Goal: Task Accomplishment & Management: Manage account settings

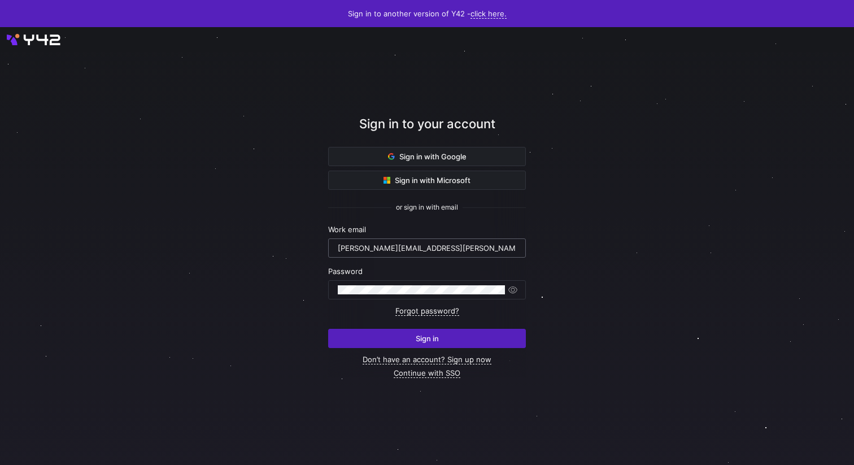
click at [416, 257] on div "[PERSON_NAME][EMAIL_ADDRESS][PERSON_NAME][DOMAIN_NAME]" at bounding box center [427, 247] width 198 height 19
drag, startPoint x: 423, startPoint y: 246, endPoint x: 388, endPoint y: 245, distance: 35.0
click at [387, 245] on input "[PERSON_NAME][EMAIL_ADDRESS][PERSON_NAME][DOMAIN_NAME]" at bounding box center [427, 247] width 178 height 9
click at [424, 297] on div at bounding box center [421, 290] width 167 height 18
click at [516, 293] on span "button" at bounding box center [512, 289] width 11 height 11
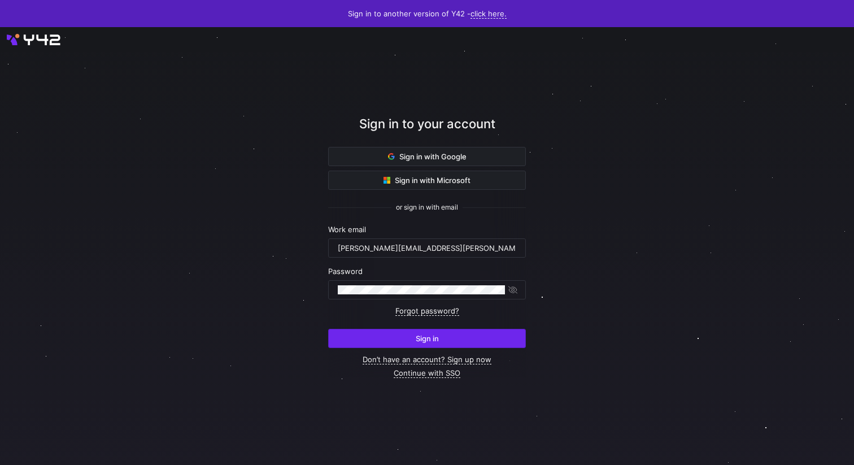
click at [463, 335] on span "submit" at bounding box center [427, 338] width 197 height 18
click at [440, 345] on span "submit" at bounding box center [427, 338] width 197 height 18
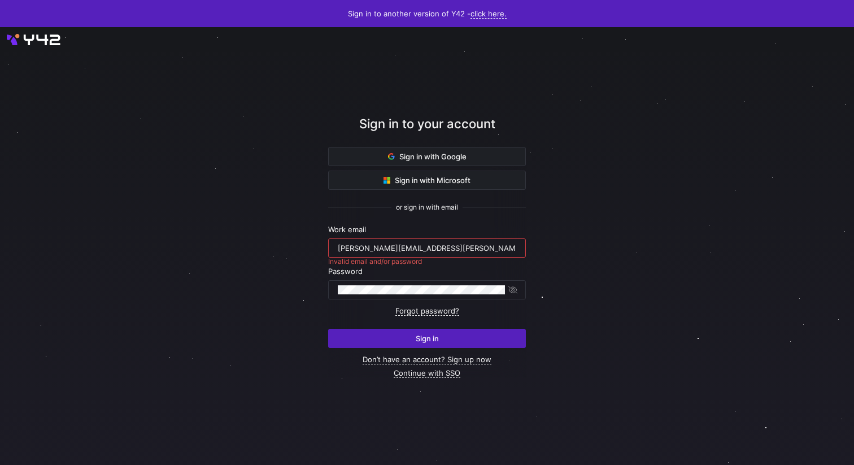
click at [337, 248] on div "renate.perez@advertace.de" at bounding box center [426, 248] width 183 height 18
click at [339, 249] on input "renate.perez@advertace.de" at bounding box center [427, 247] width 178 height 9
click at [425, 248] on input "renate.perez@advertace.de" at bounding box center [427, 247] width 178 height 9
click at [381, 248] on input "renate.perez@advertace.de" at bounding box center [427, 247] width 178 height 9
click at [360, 250] on input "renate.perez@advertace.de" at bounding box center [427, 247] width 178 height 9
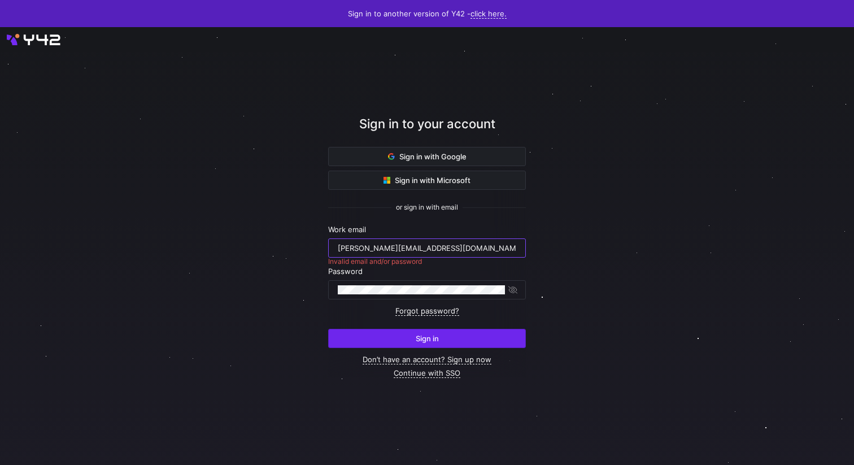
type input "r.perez@advertace.de"
click at [394, 333] on span "submit" at bounding box center [427, 338] width 197 height 18
click at [338, 247] on input "r.perez@advertace.de" at bounding box center [427, 247] width 178 height 9
click at [435, 252] on div "r.perez@advertace.de" at bounding box center [427, 248] width 178 height 18
click at [428, 245] on input "r.perez@advertace.de" at bounding box center [427, 247] width 178 height 9
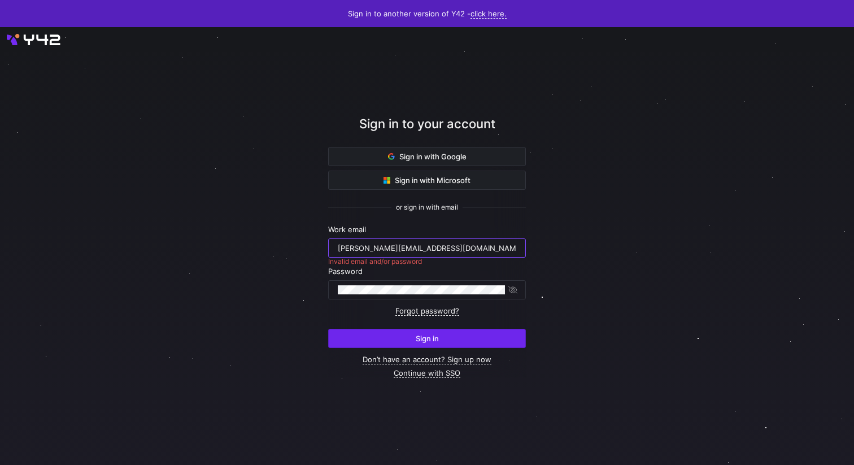
click at [442, 334] on span "submit" at bounding box center [427, 338] width 197 height 18
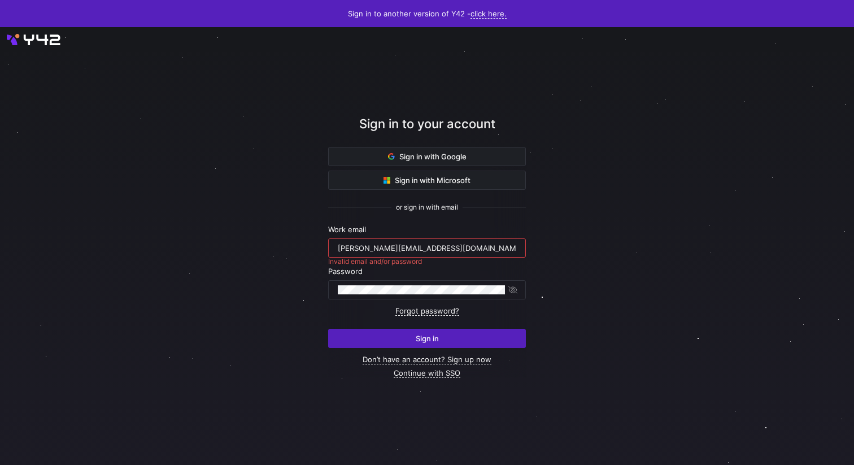
click at [444, 250] on input "r.perez@advertace.de" at bounding box center [427, 247] width 178 height 9
click at [428, 250] on input "r.perez@advertace.de" at bounding box center [427, 247] width 178 height 9
click at [335, 245] on div "r.perez@advertace.de" at bounding box center [426, 248] width 183 height 18
click at [338, 249] on input "r.perez@advertace.de" at bounding box center [427, 247] width 178 height 9
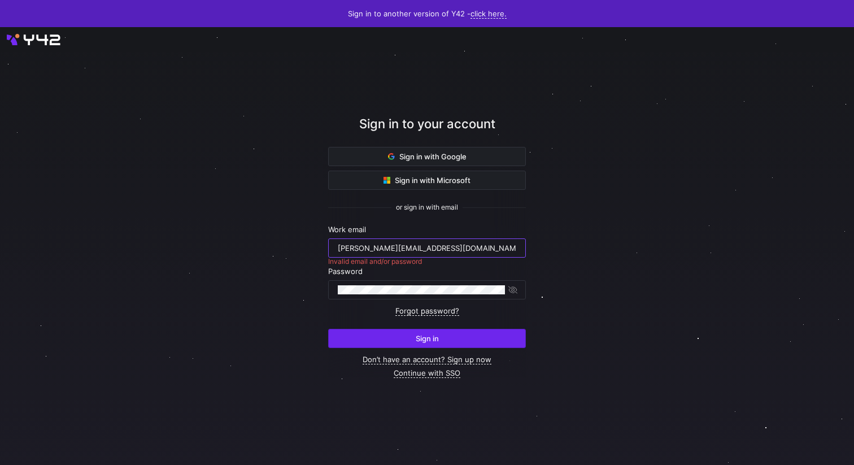
click at [399, 347] on span "submit" at bounding box center [427, 338] width 197 height 18
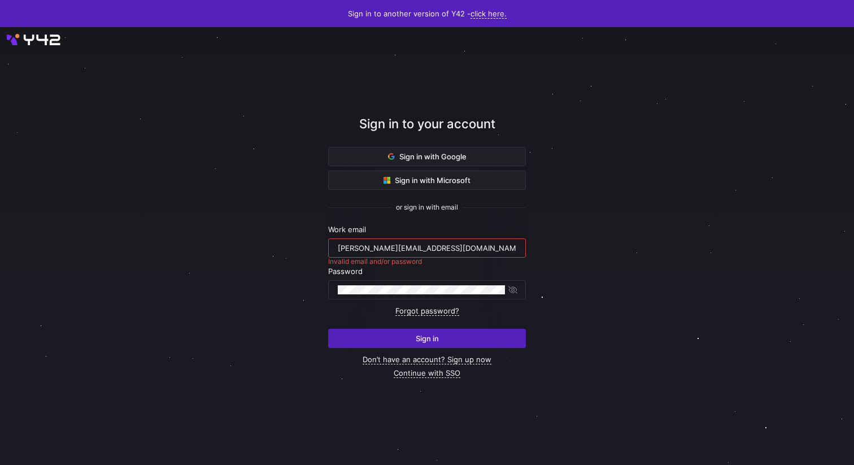
click at [430, 243] on input "r.perez@advertace.de" at bounding box center [427, 247] width 178 height 9
click at [426, 312] on link "Forgot password?" at bounding box center [427, 311] width 64 height 10
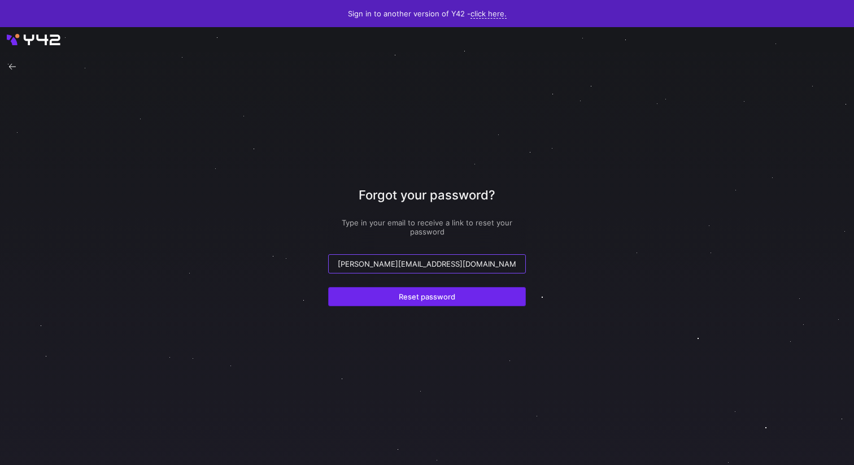
type input "r.perez@advertace.de"
click at [464, 300] on span "submit" at bounding box center [427, 296] width 197 height 18
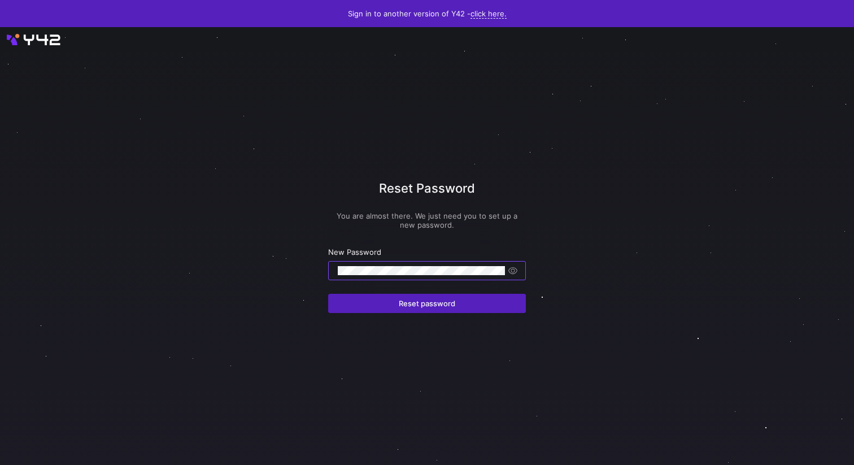
click at [322, 227] on div at bounding box center [427, 246] width 769 height 394
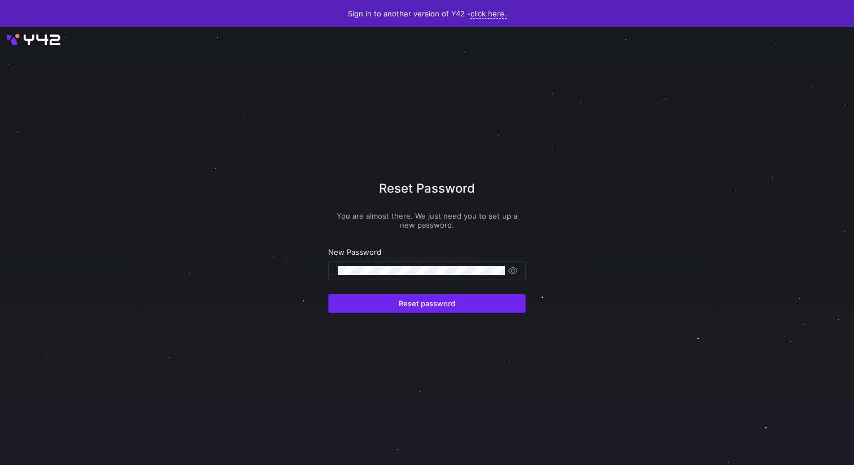
click at [397, 308] on span "submit" at bounding box center [427, 303] width 197 height 18
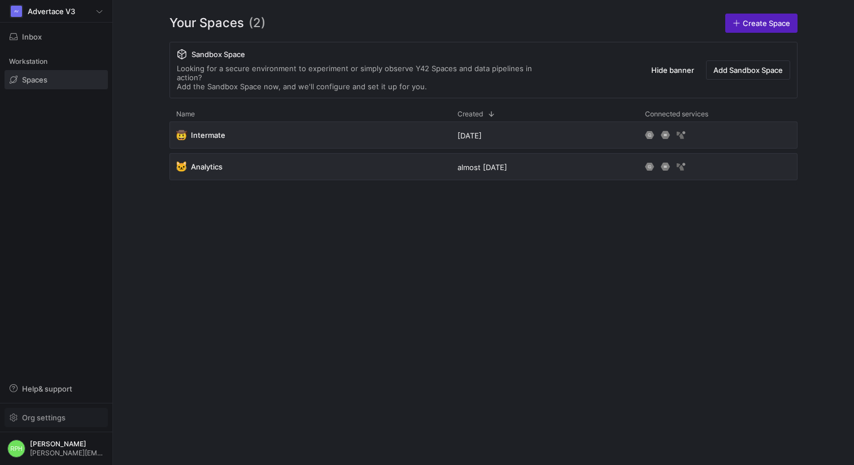
click at [35, 413] on span "Org settings" at bounding box center [43, 417] width 43 height 9
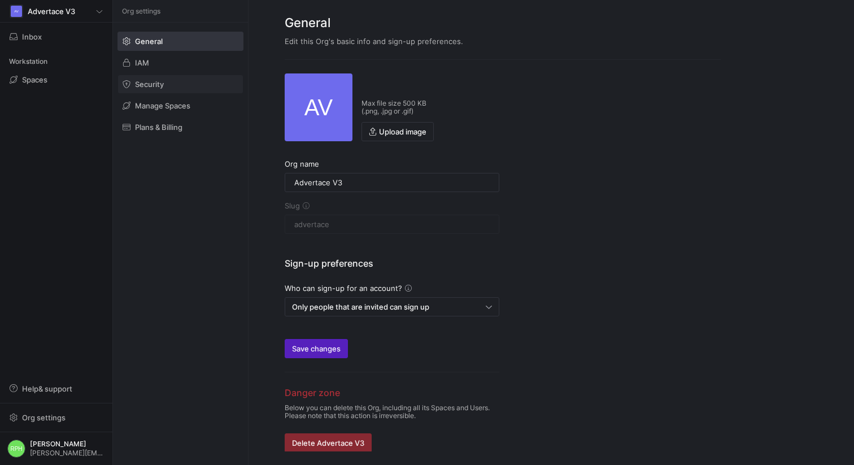
click at [156, 85] on span "Security" at bounding box center [149, 84] width 29 height 9
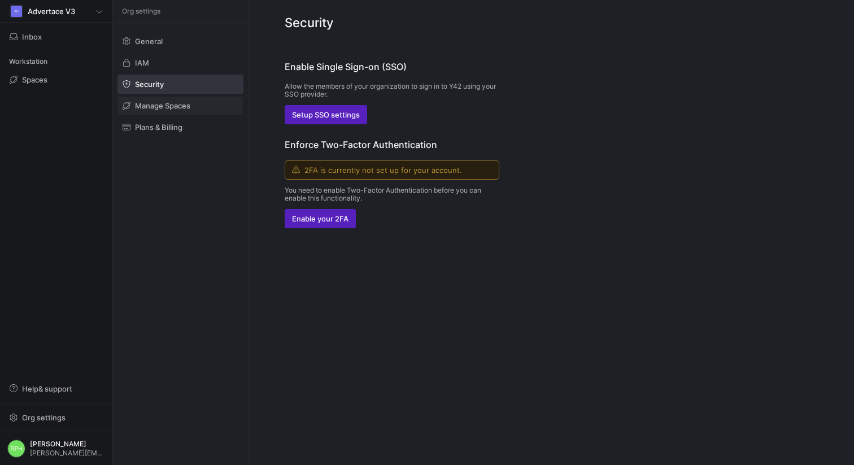
click at [160, 105] on span "Manage Spaces" at bounding box center [162, 105] width 55 height 9
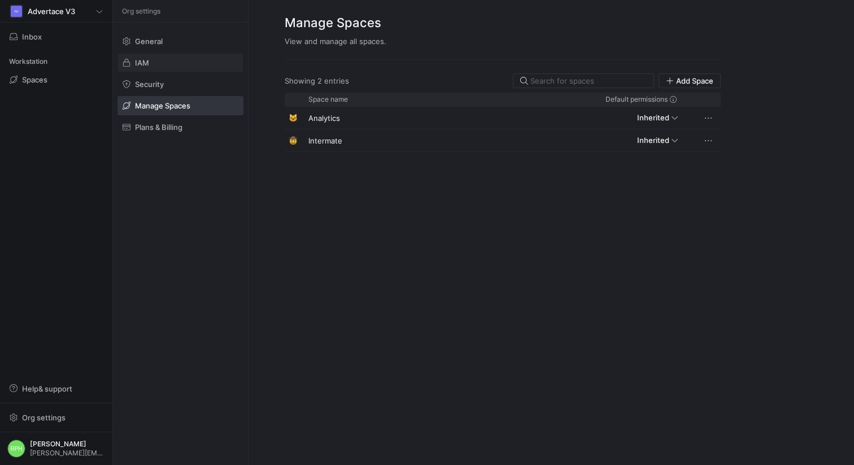
click at [152, 56] on span at bounding box center [180, 63] width 125 height 18
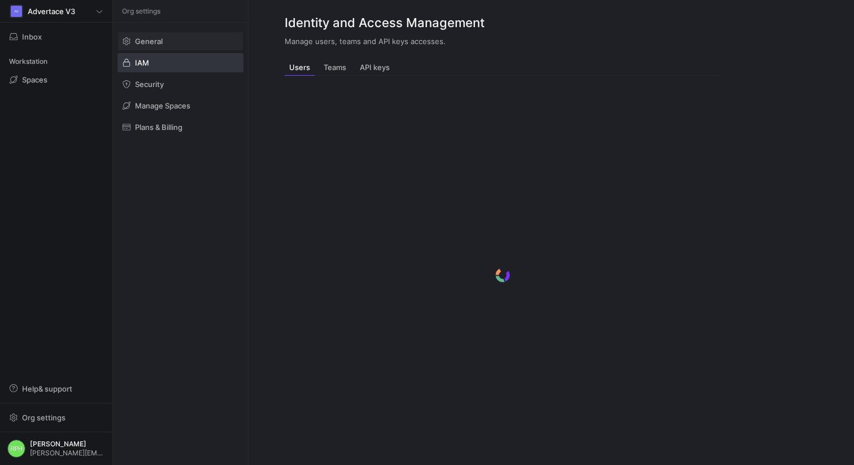
click at [155, 40] on span "General" at bounding box center [149, 41] width 28 height 9
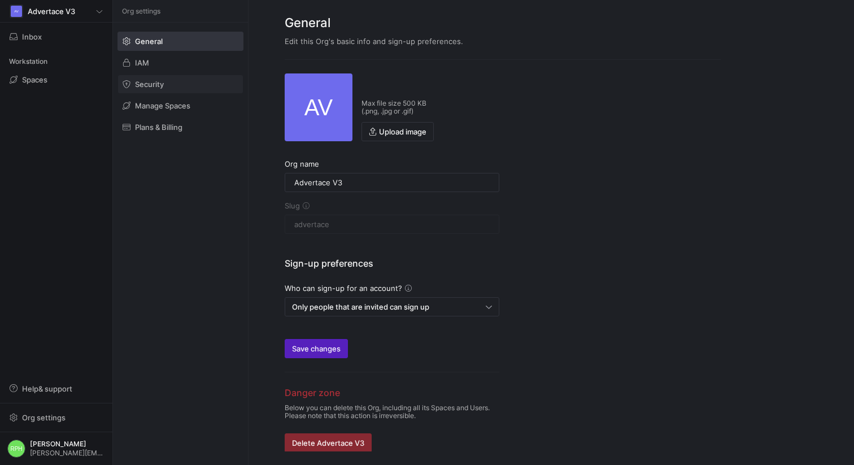
click at [148, 81] on span "Security" at bounding box center [149, 84] width 29 height 9
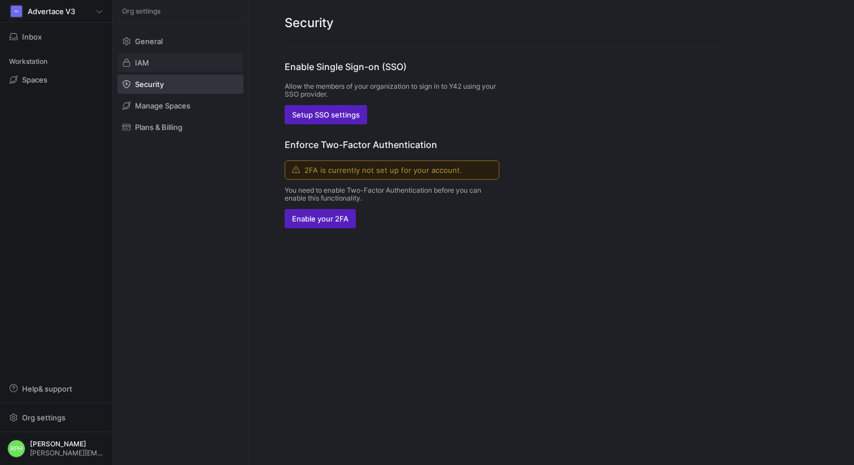
click at [143, 67] on span at bounding box center [180, 63] width 125 height 18
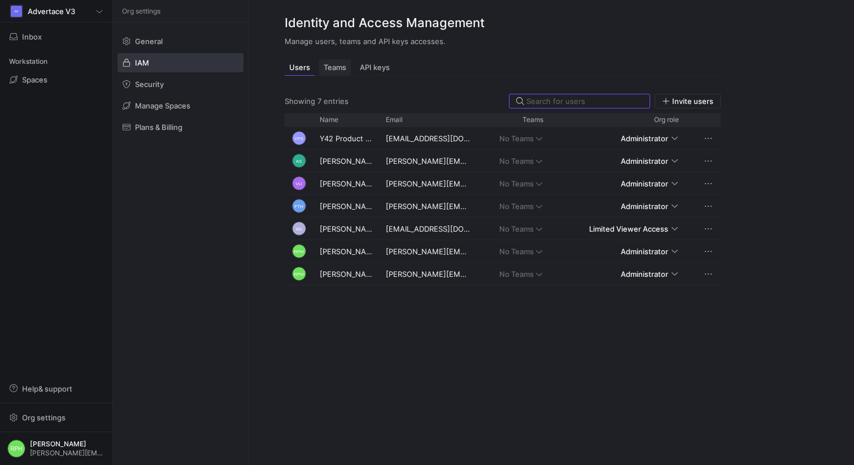
click at [335, 64] on span "Teams" at bounding box center [335, 67] width 23 height 7
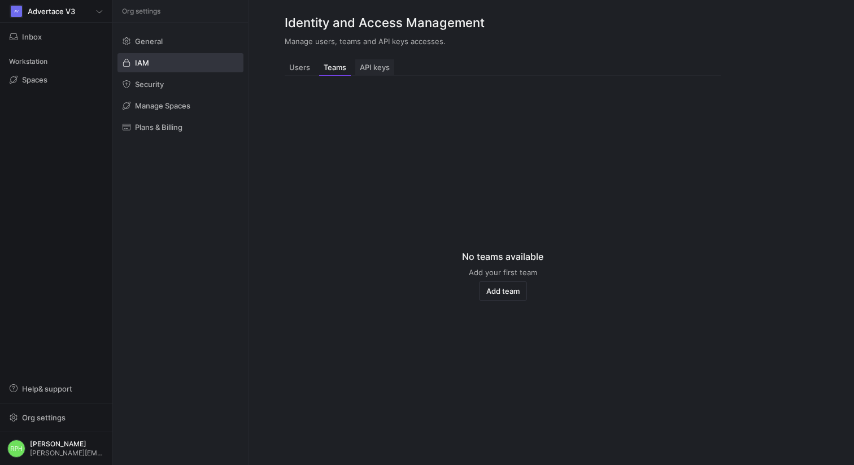
click at [370, 64] on span "API keys" at bounding box center [375, 67] width 30 height 7
click at [182, 121] on span at bounding box center [180, 127] width 125 height 18
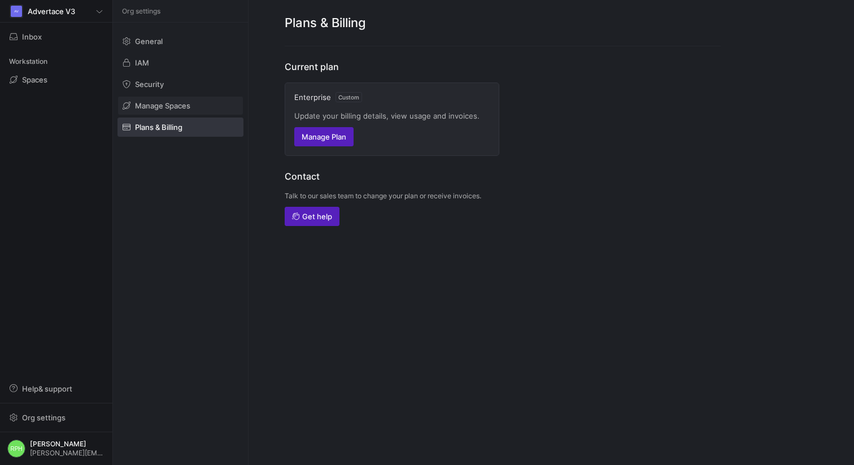
click at [178, 110] on span "Manage Spaces" at bounding box center [162, 105] width 55 height 9
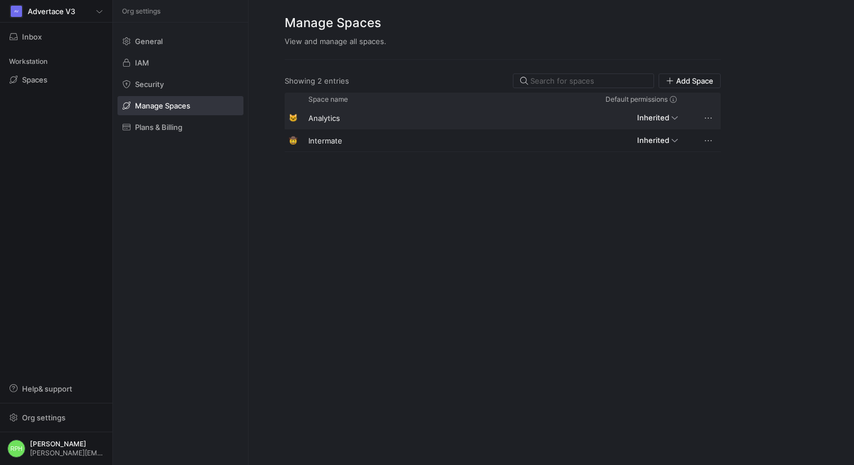
click at [319, 119] on div "Analytics" at bounding box center [432, 118] width 261 height 22
click at [169, 91] on span at bounding box center [180, 84] width 125 height 18
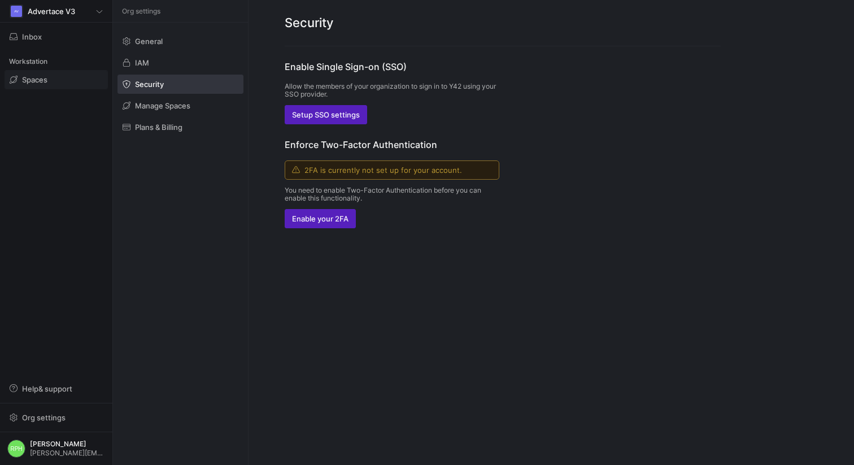
click at [28, 76] on span "Spaces" at bounding box center [34, 79] width 25 height 9
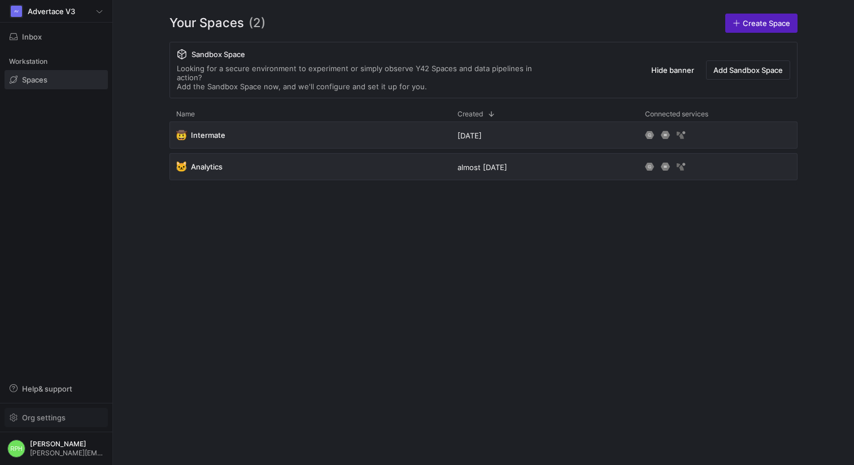
click at [38, 416] on span "Org settings" at bounding box center [43, 417] width 43 height 9
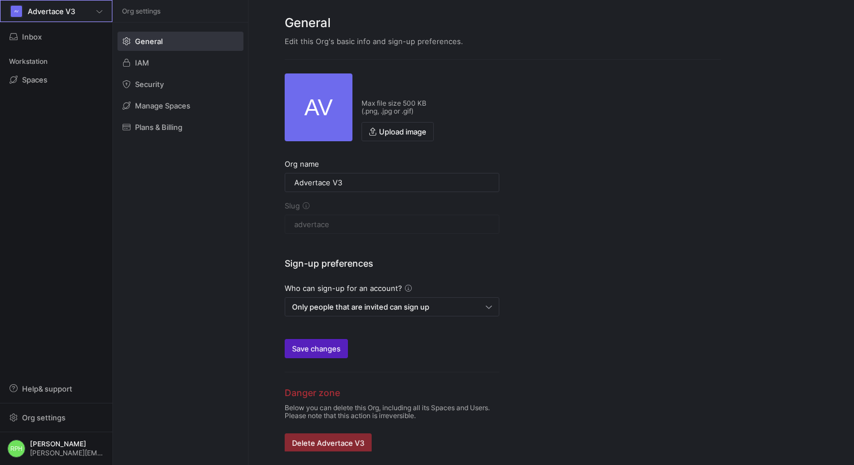
click at [89, 15] on div "AV Advertace V3" at bounding box center [56, 12] width 93 height 14
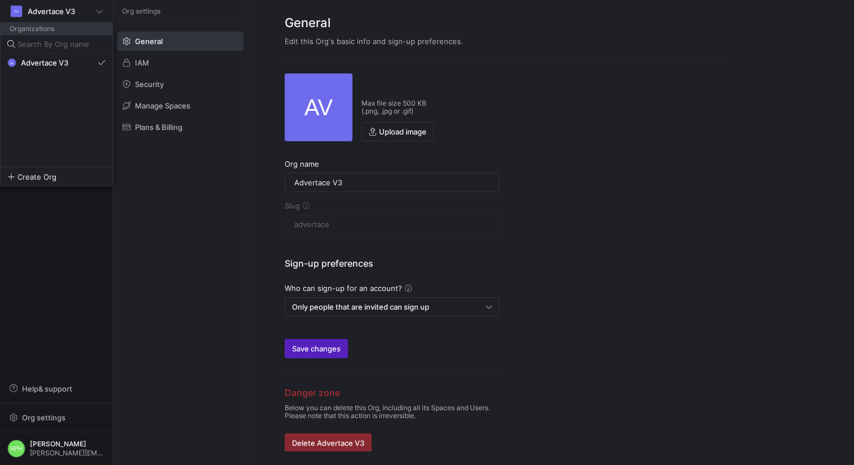
click at [89, 15] on div at bounding box center [427, 232] width 854 height 465
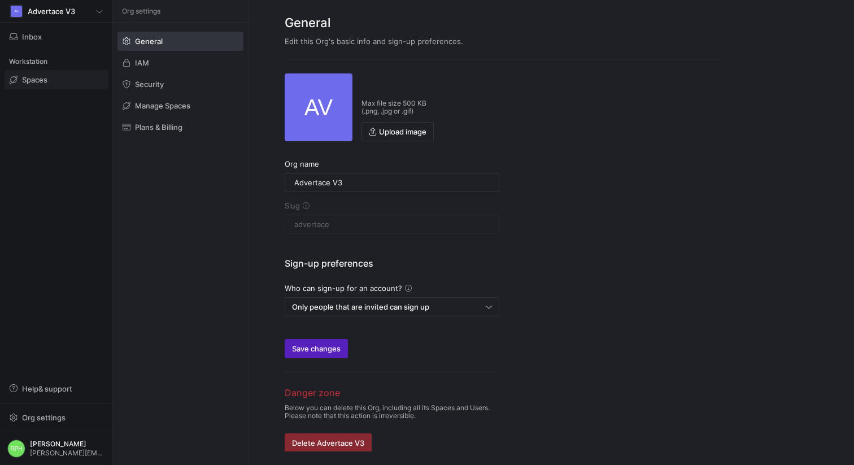
click at [40, 80] on span "Spaces" at bounding box center [34, 79] width 25 height 9
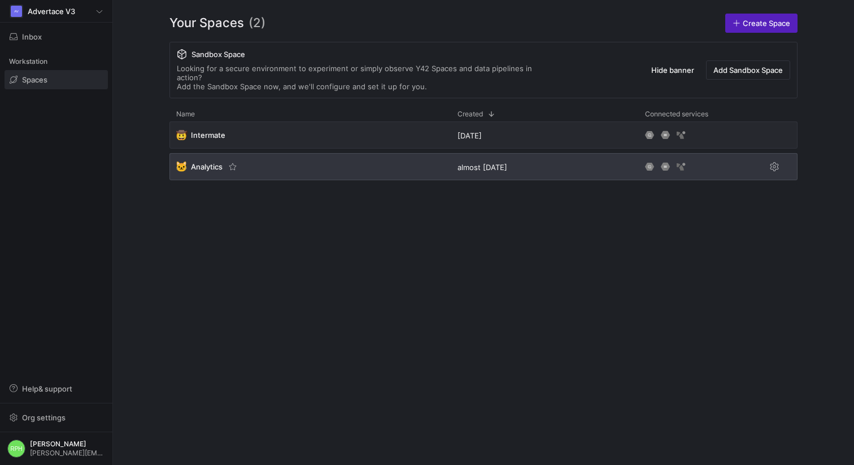
click at [207, 162] on span "Analytics" at bounding box center [207, 166] width 32 height 9
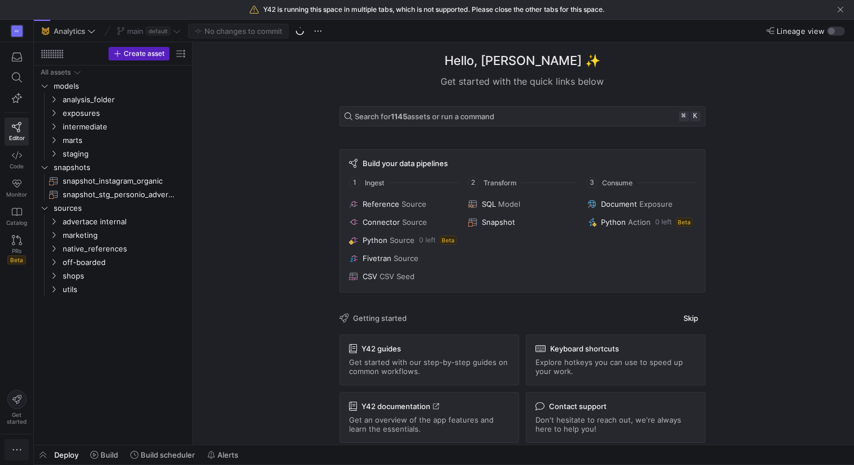
click at [17, 441] on span "button" at bounding box center [16, 449] width 23 height 20
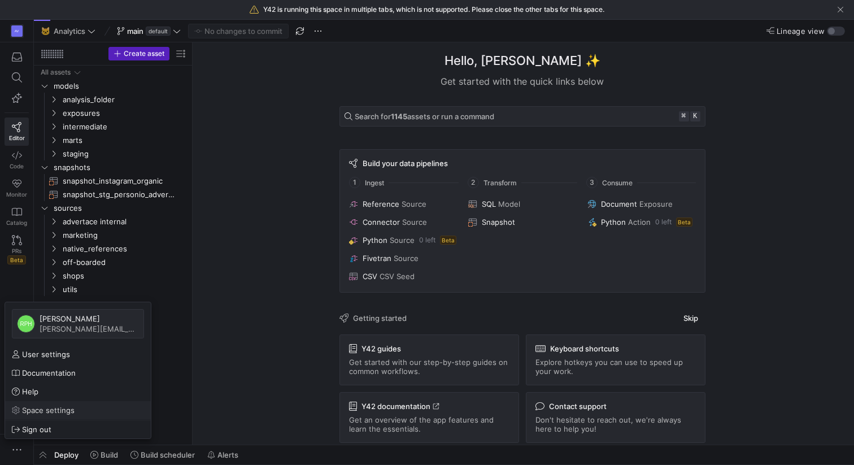
click at [49, 409] on span "Space settings" at bounding box center [48, 409] width 53 height 9
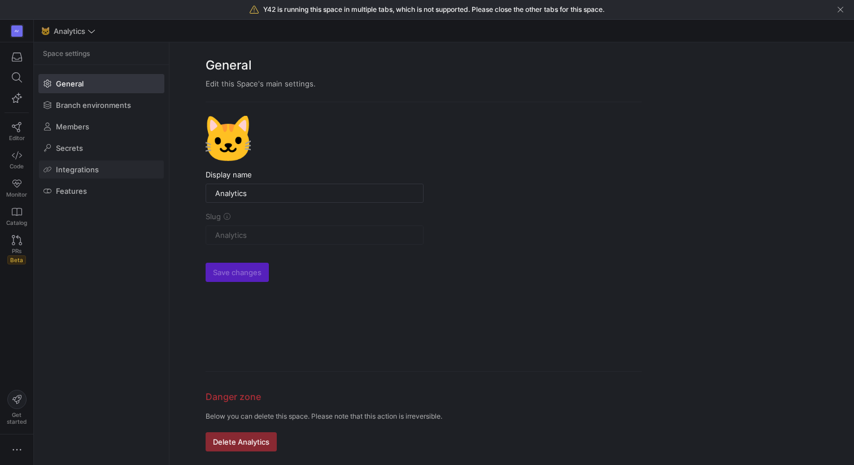
click at [79, 169] on span "Integrations" at bounding box center [77, 169] width 43 height 9
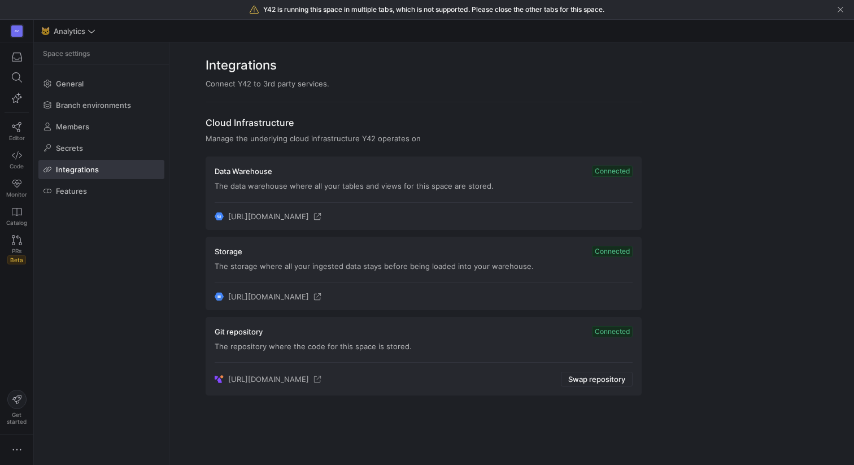
click at [321, 381] on icon at bounding box center [317, 379] width 8 height 8
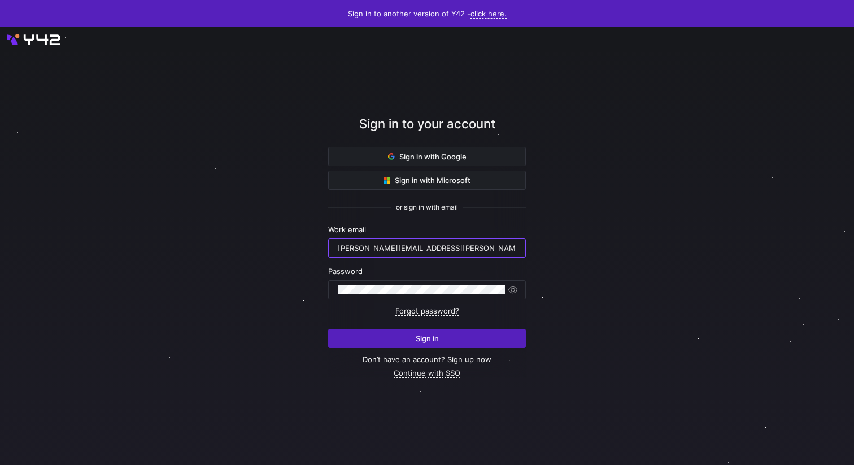
drag, startPoint x: 451, startPoint y: 250, endPoint x: 324, endPoint y: 243, distance: 127.8
click at [324, 243] on div "Sign in to your account Sign in with Google Sign in with Microsoft or sign in w…" at bounding box center [427, 246] width 854 height 438
click at [376, 250] on input "renate.perez@intermate.der.perez" at bounding box center [427, 247] width 178 height 9
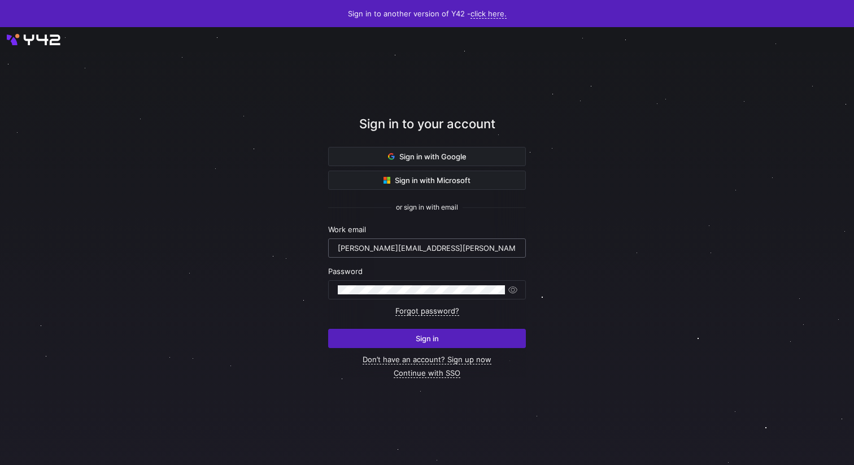
click at [376, 250] on input "renate.perez@intermate.der.perez" at bounding box center [427, 247] width 178 height 9
type input "r.perez@advertace.de"
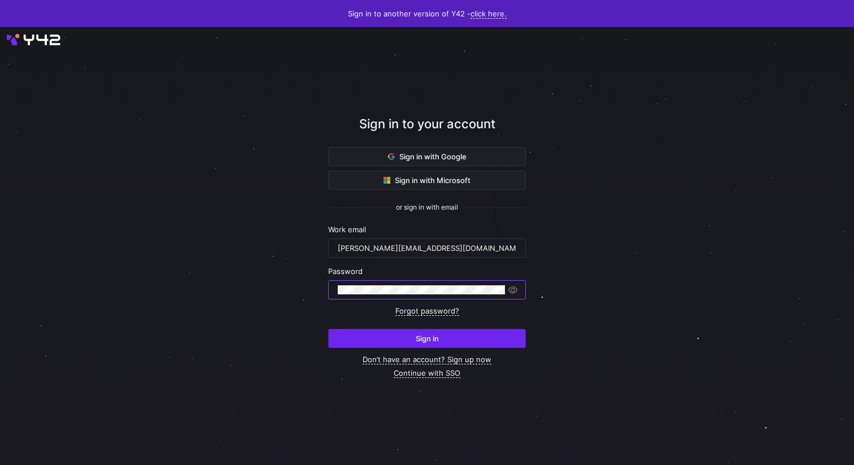
click at [373, 340] on span "submit" at bounding box center [427, 338] width 197 height 18
